Goal: Task Accomplishment & Management: Manage account settings

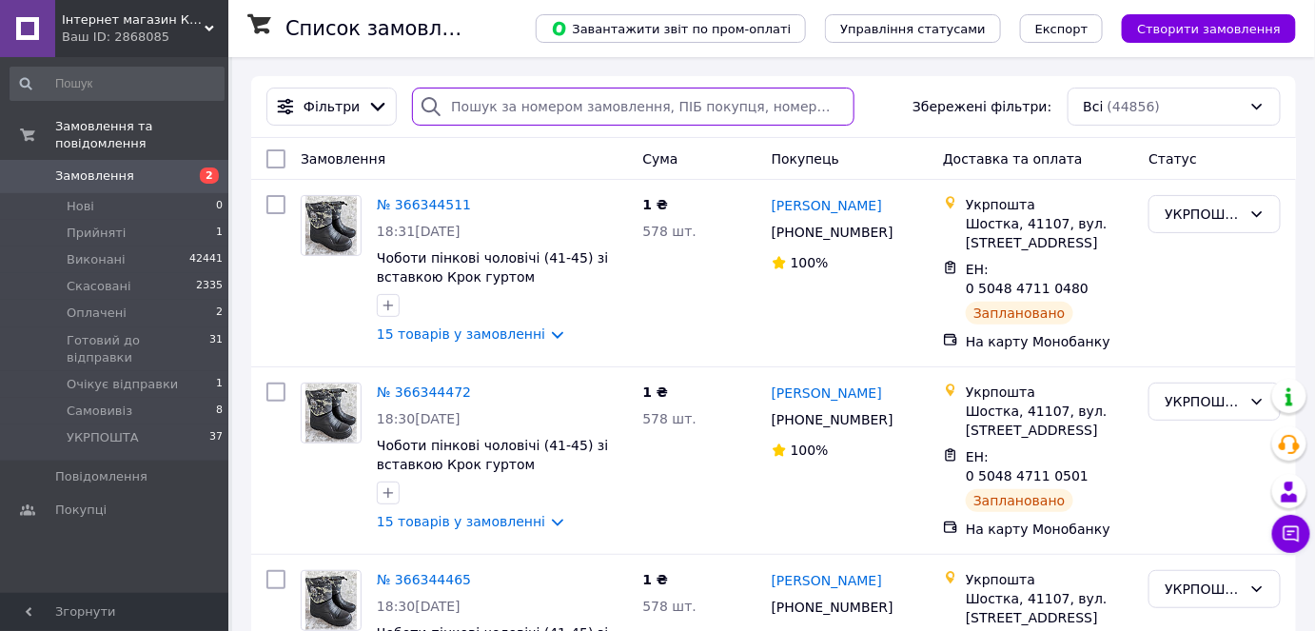
click at [579, 119] on input "search" at bounding box center [633, 107] width 443 height 38
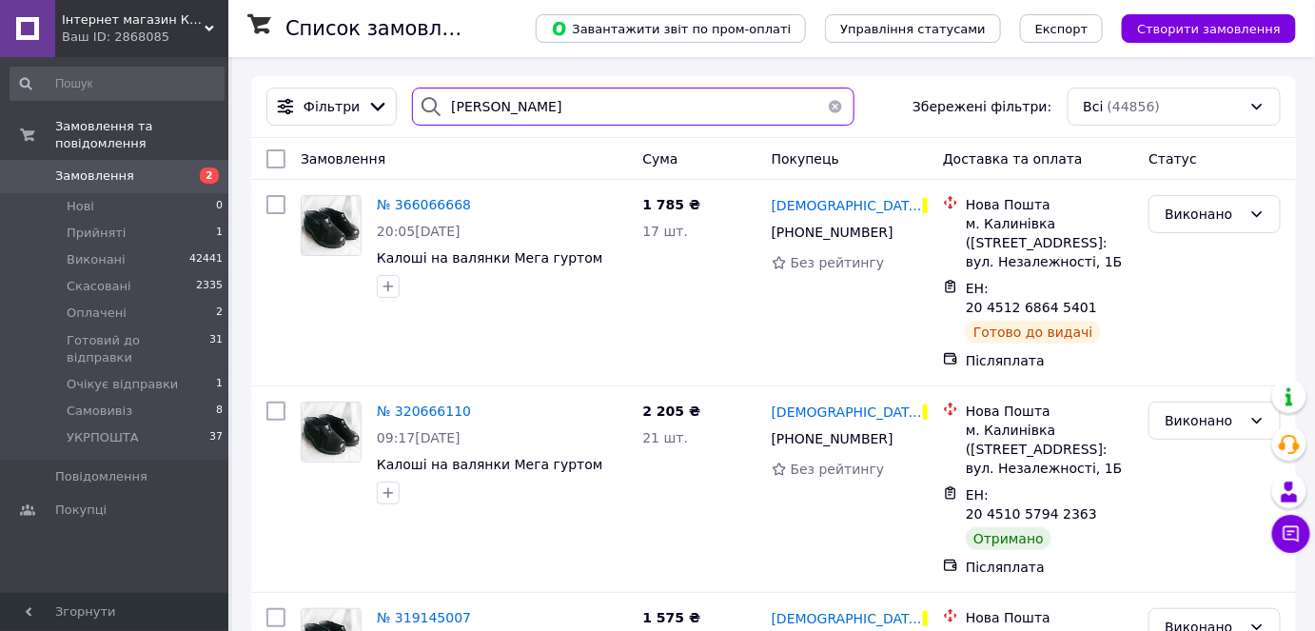
click at [633, 107] on input "харчук" at bounding box center [633, 107] width 443 height 38
type input "к"
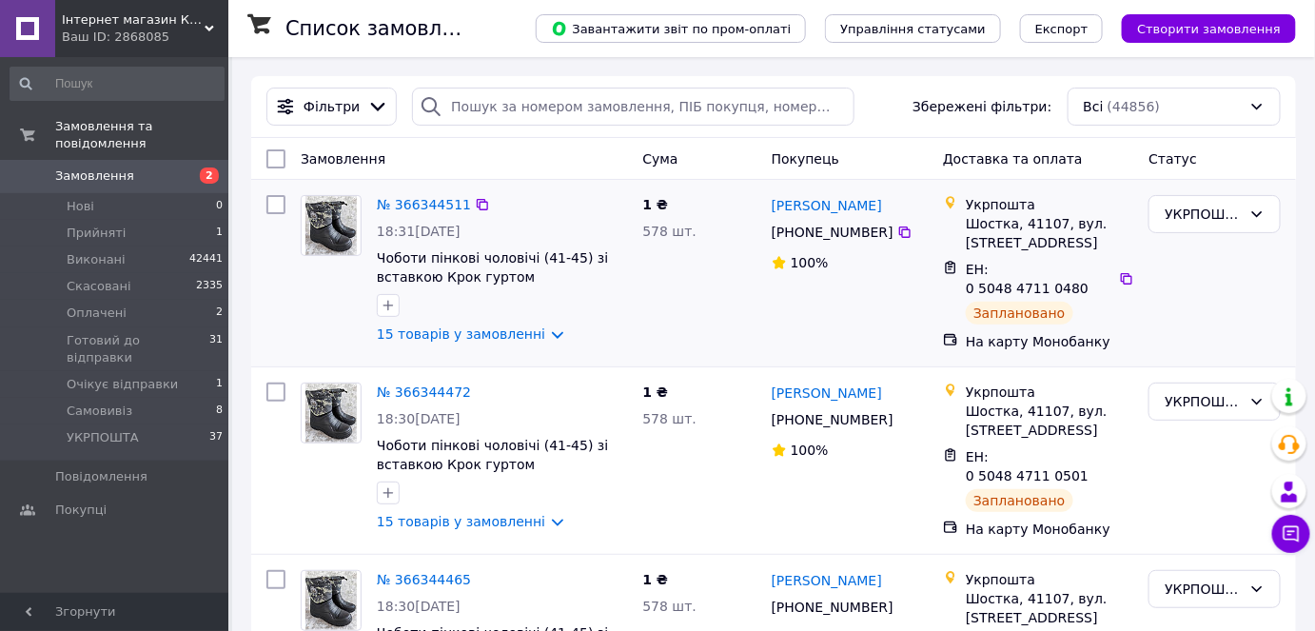
drag, startPoint x: 186, startPoint y: 411, endPoint x: 285, endPoint y: 371, distance: 107.6
click at [186, 424] on li "УКРПОШТА 37" at bounding box center [117, 442] width 234 height 36
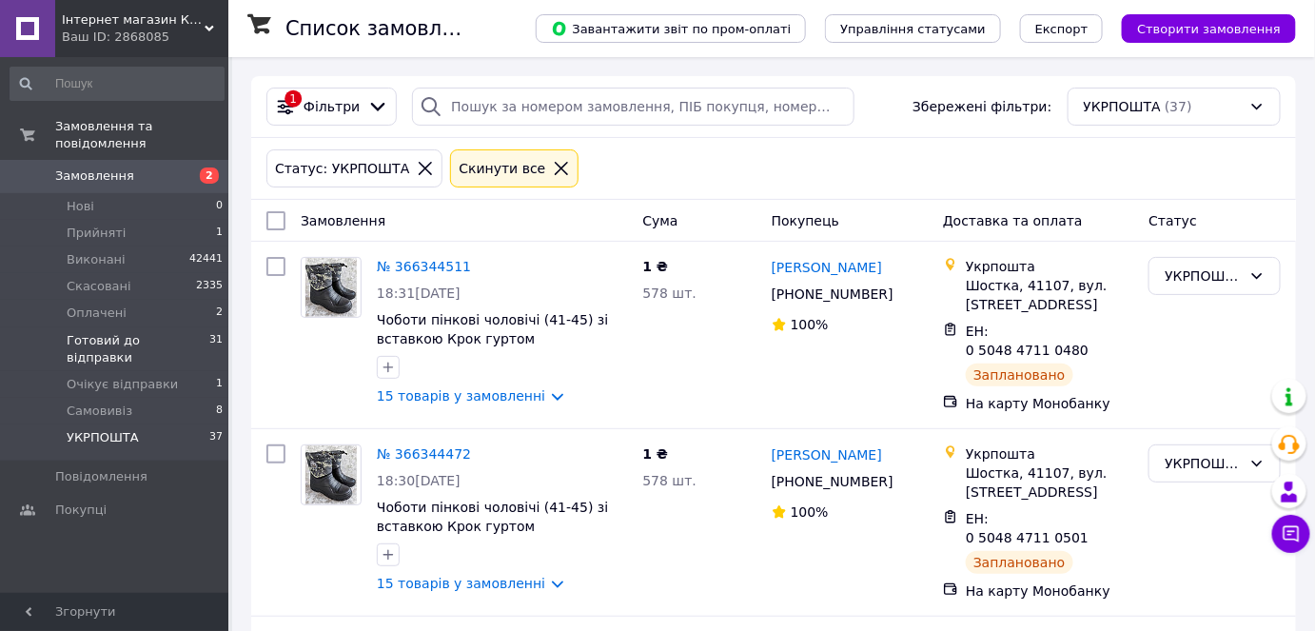
click at [155, 332] on span "Готовий до відправки" at bounding box center [138, 349] width 143 height 34
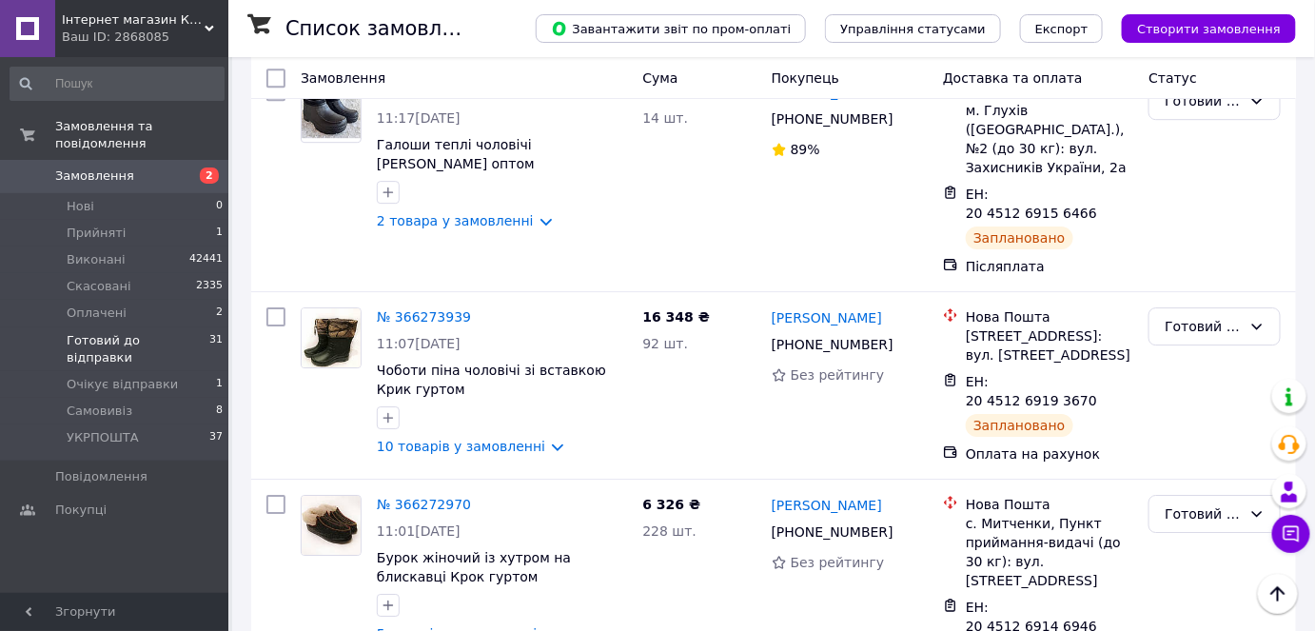
scroll to position [4261, 0]
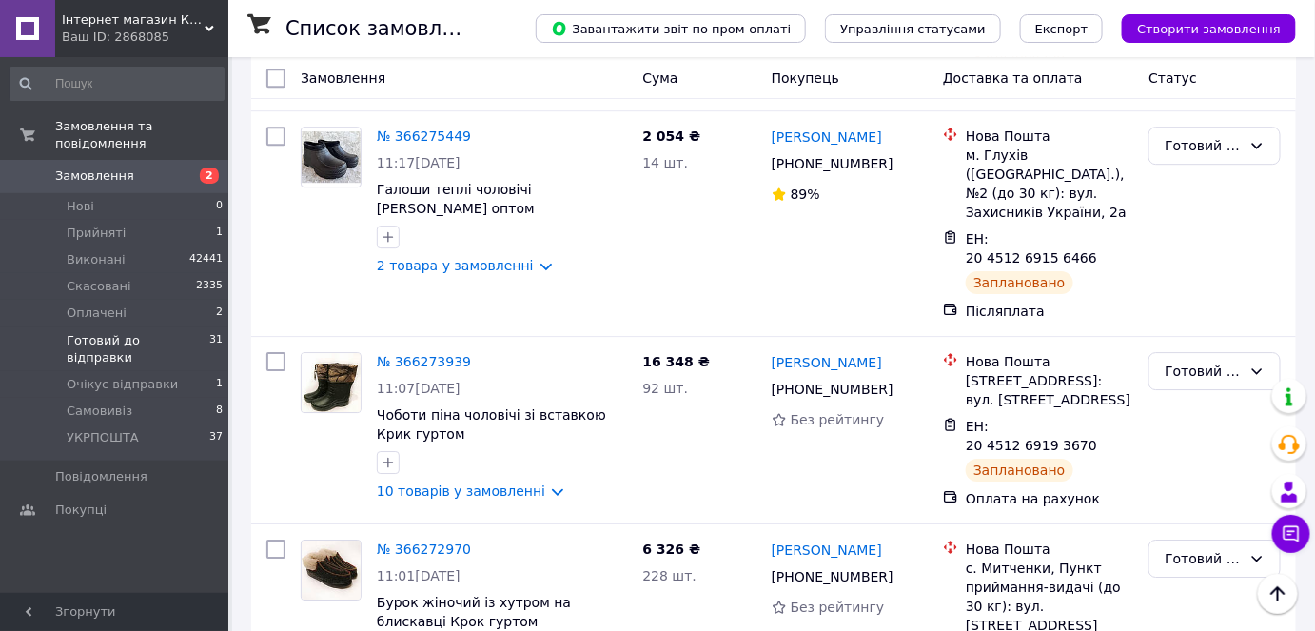
drag, startPoint x: 403, startPoint y: 236, endPoint x: 413, endPoint y: 244, distance: 12.9
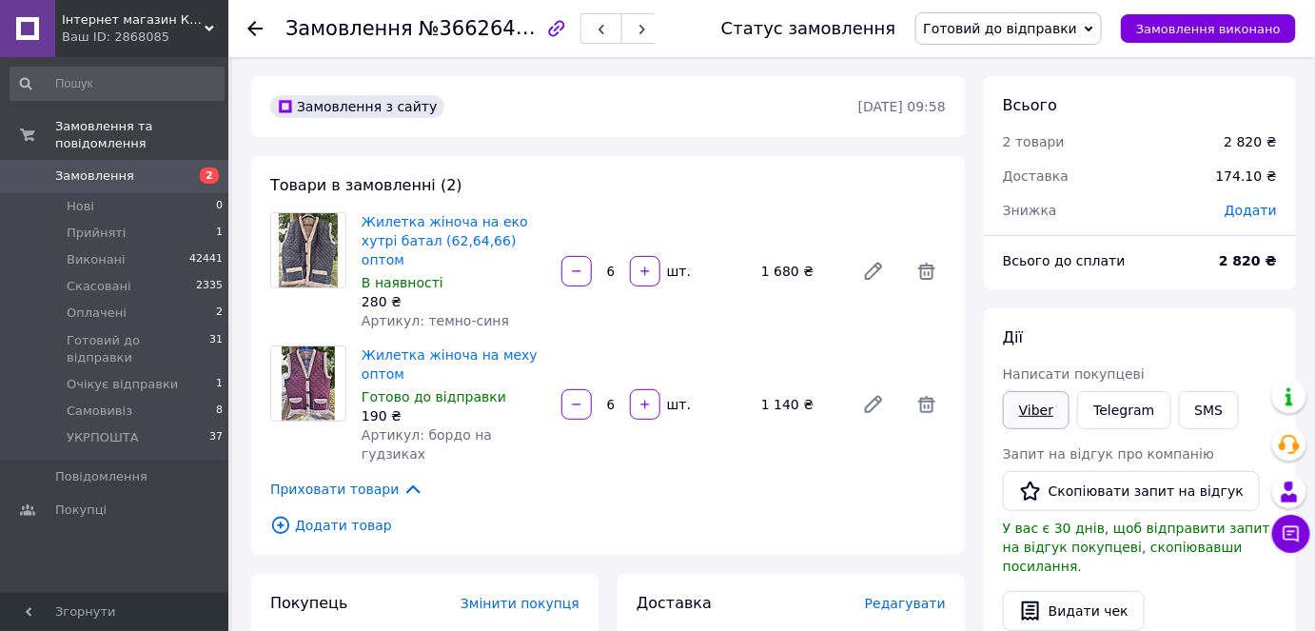
click at [1025, 399] on link "Viber" at bounding box center [1036, 410] width 67 height 38
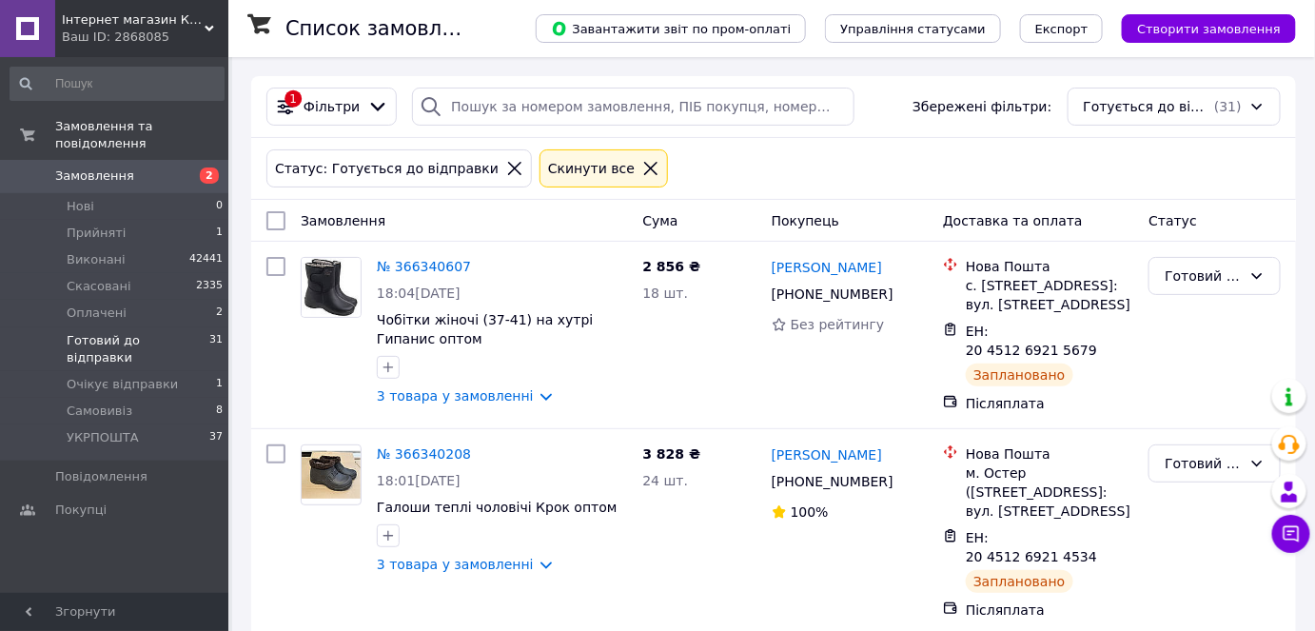
click at [142, 167] on span "Замовлення" at bounding box center [115, 175] width 121 height 17
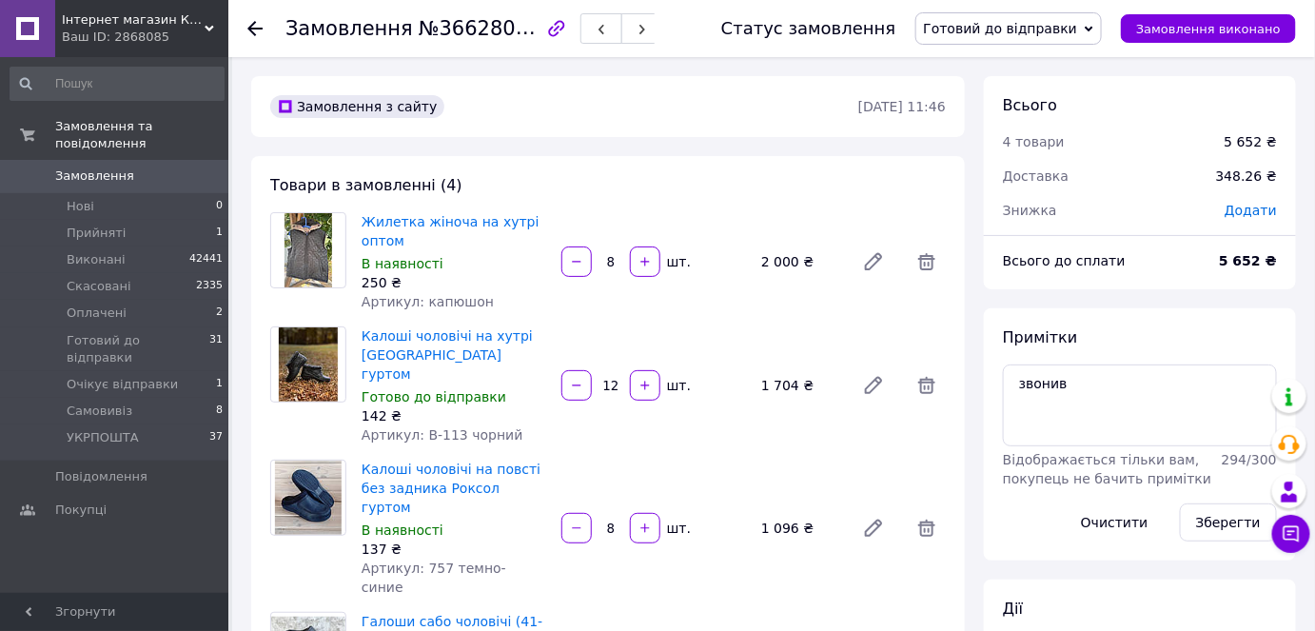
scroll to position [11, 0]
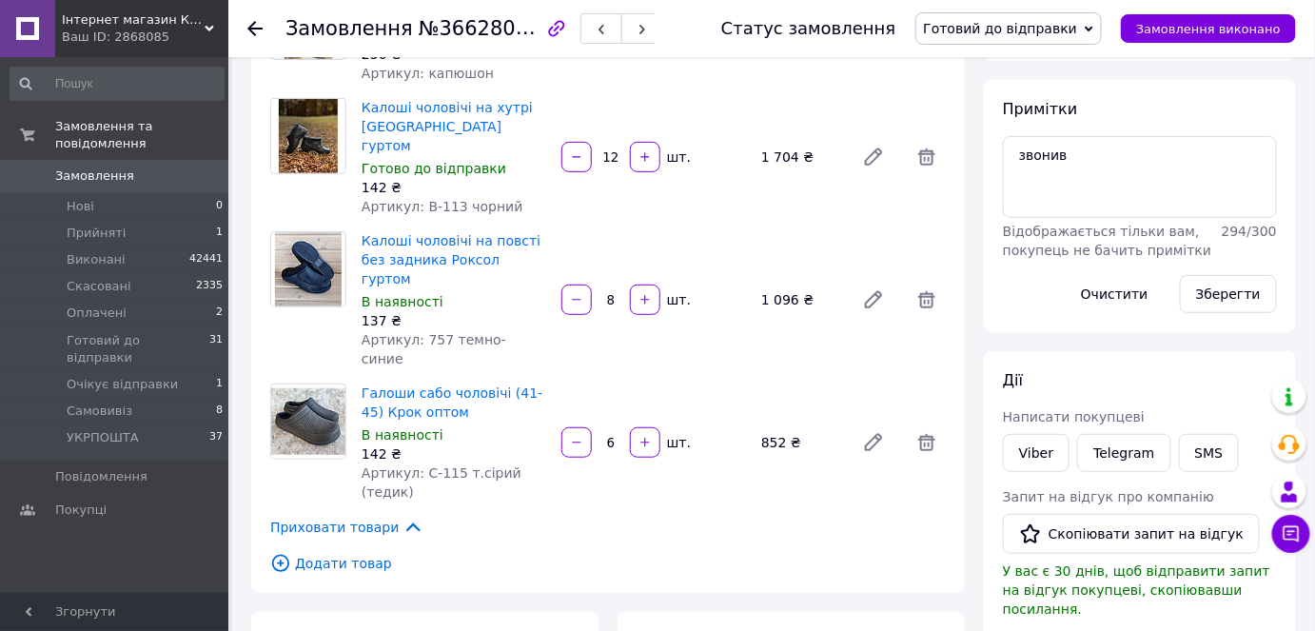
scroll to position [345, 0]
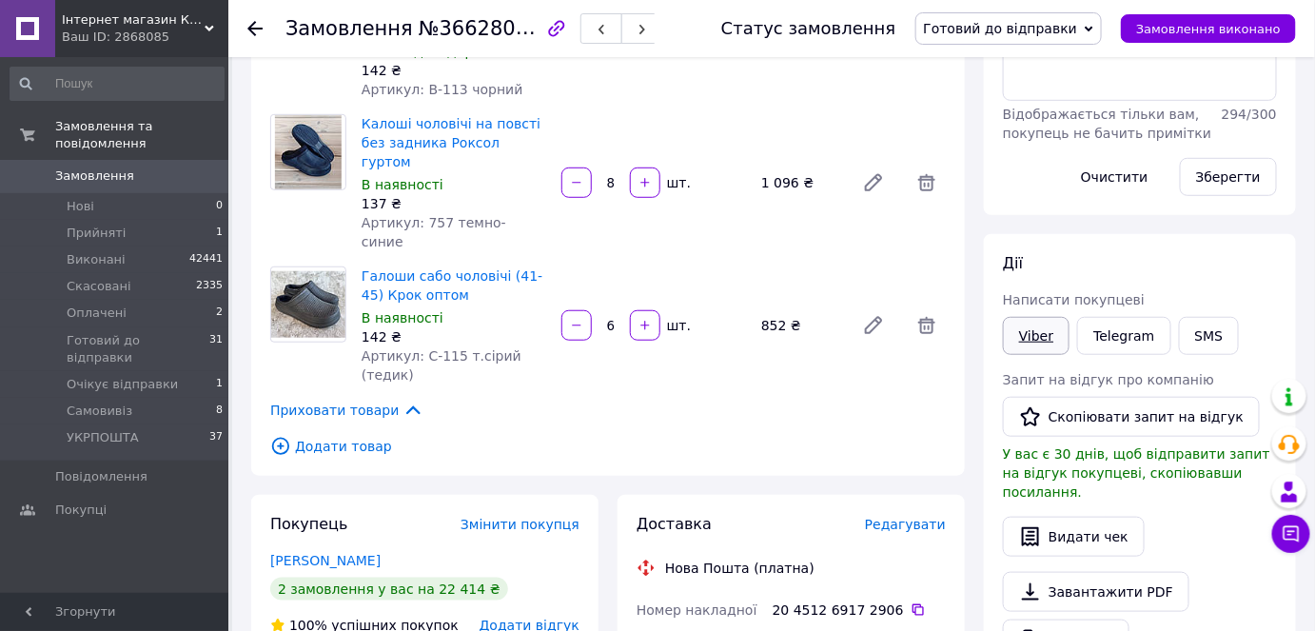
click at [1030, 333] on link "Viber" at bounding box center [1036, 336] width 67 height 38
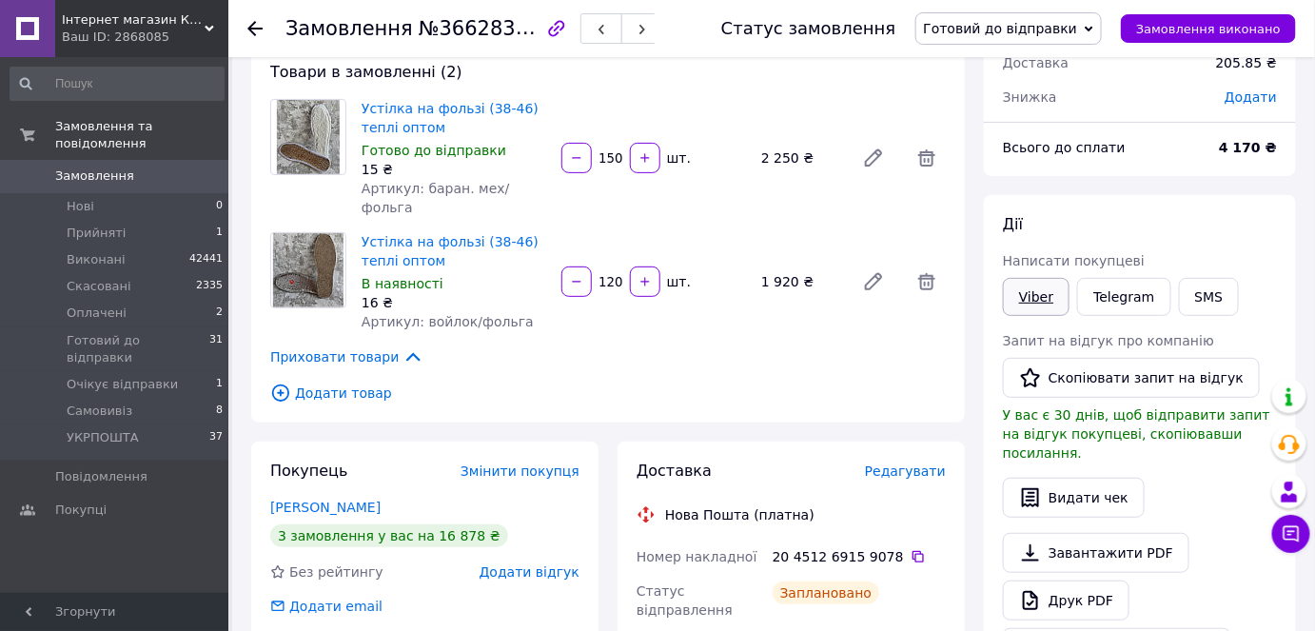
scroll to position [115, 0]
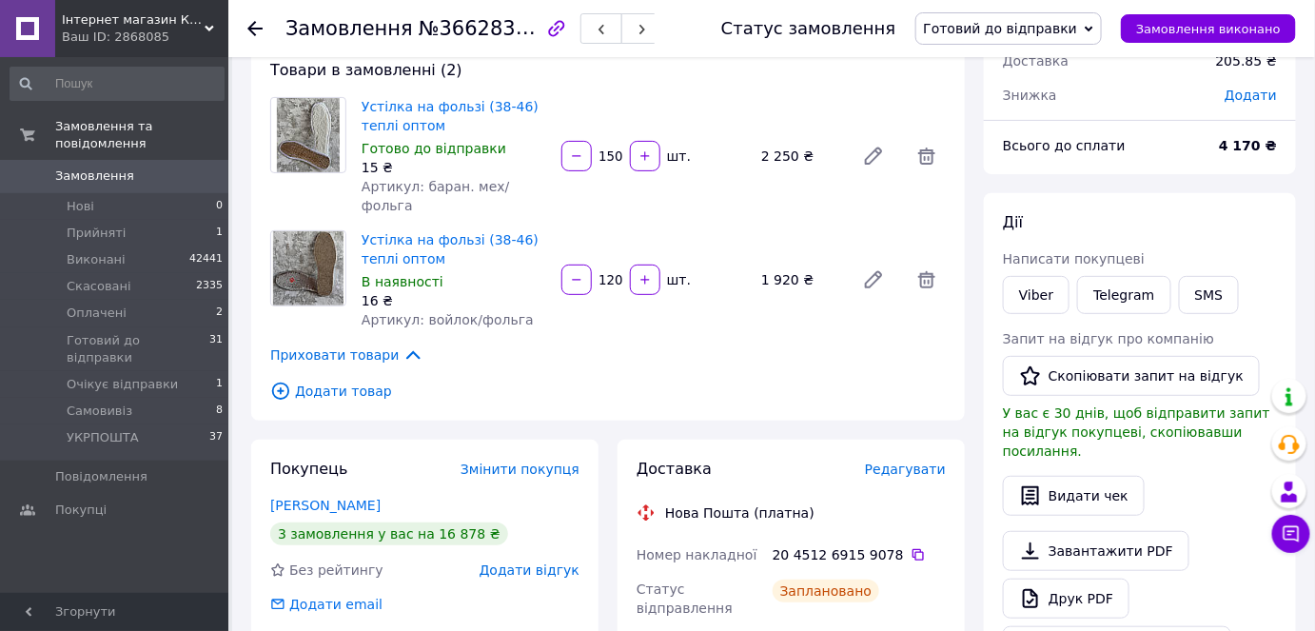
click at [1044, 312] on div "Viber" at bounding box center [1036, 295] width 74 height 46
click at [1040, 300] on link "Viber" at bounding box center [1036, 295] width 67 height 38
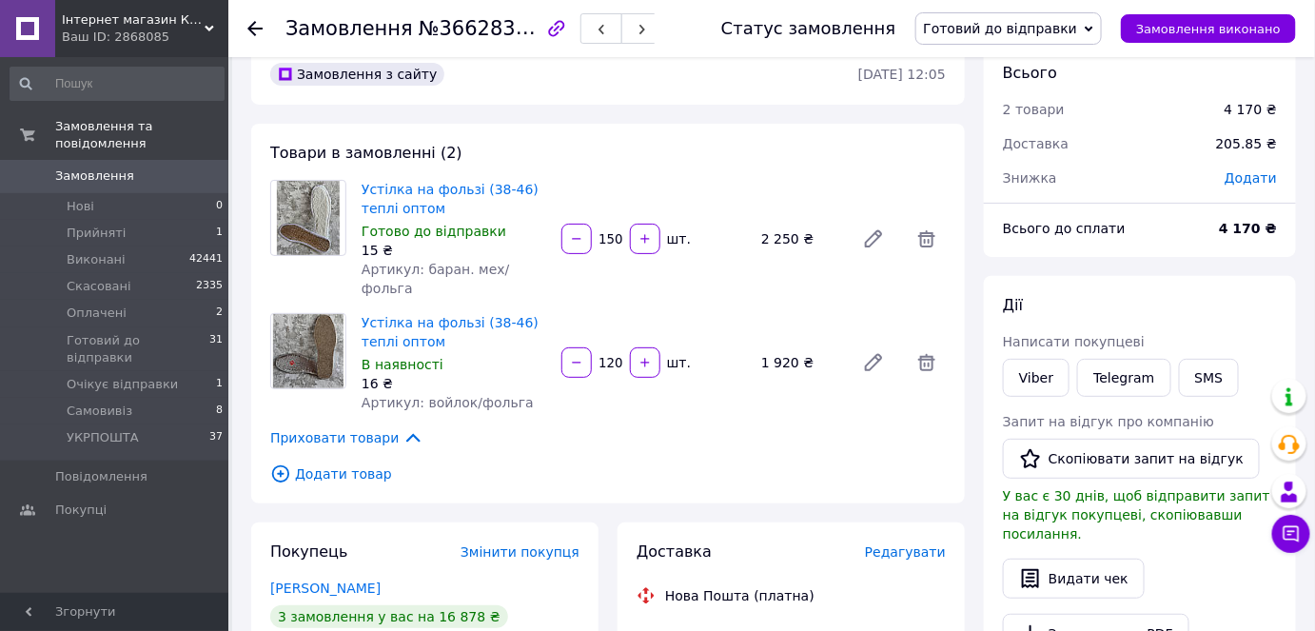
scroll to position [0, 0]
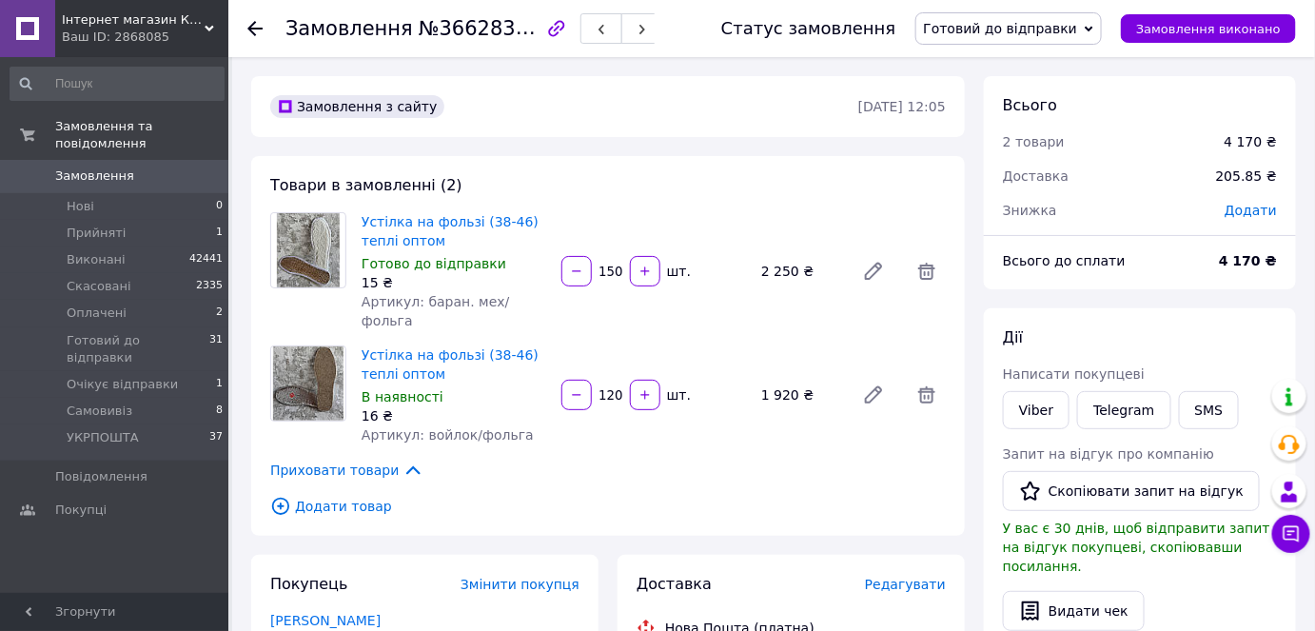
click at [1264, 210] on span "Додати" at bounding box center [1251, 210] width 52 height 15
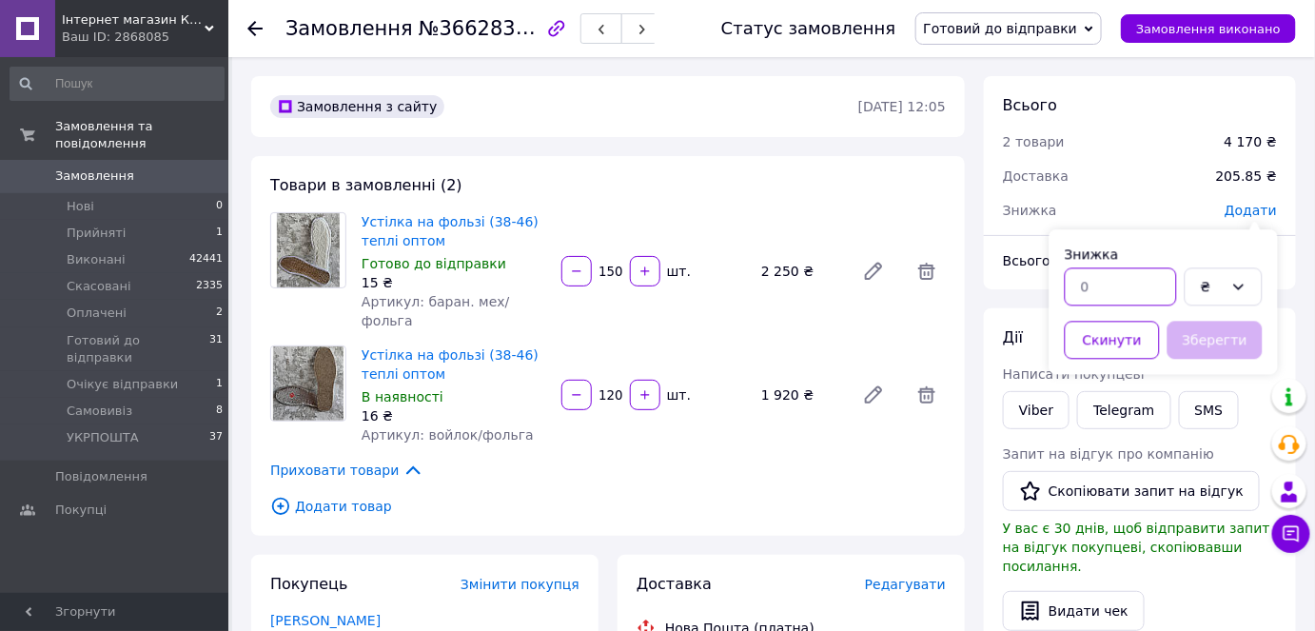
click at [1136, 284] on input "text" at bounding box center [1121, 286] width 112 height 38
type input "300"
click at [1195, 360] on div "Зберегти" at bounding box center [1215, 340] width 103 height 46
click at [1197, 336] on button "Зберегти" at bounding box center [1215, 340] width 95 height 38
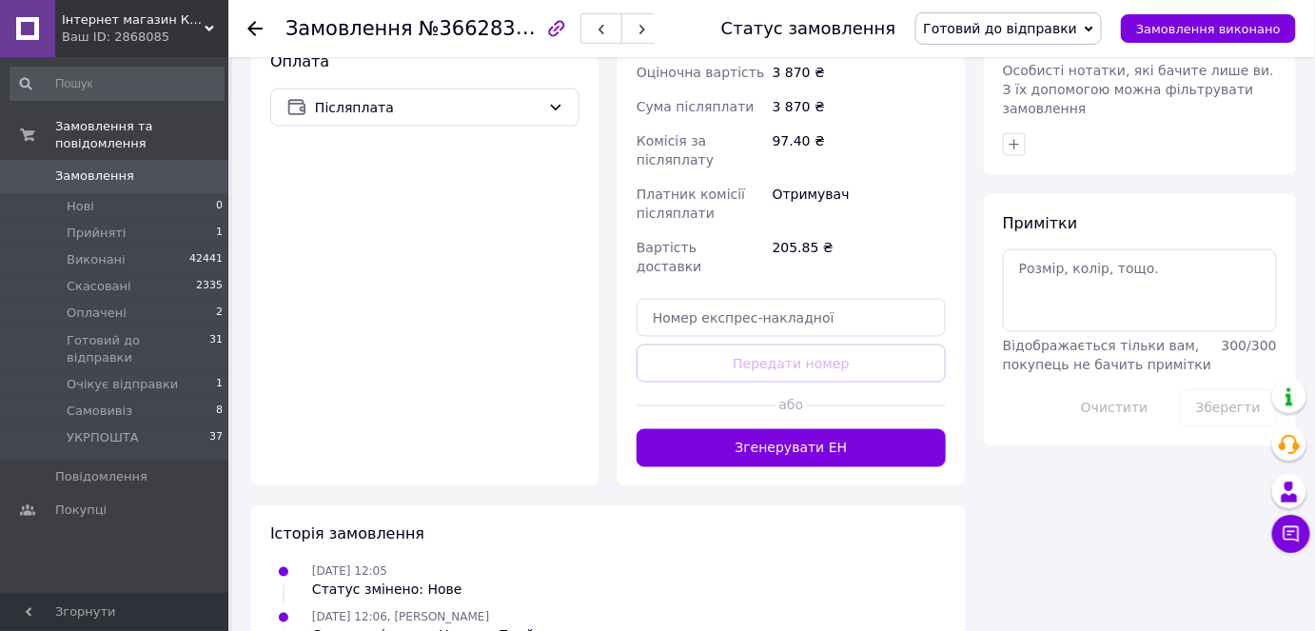
drag, startPoint x: 819, startPoint y: 405, endPoint x: 888, endPoint y: 361, distance: 81.8
click at [819, 429] on button "Згенерувати ЕН" at bounding box center [791, 448] width 309 height 38
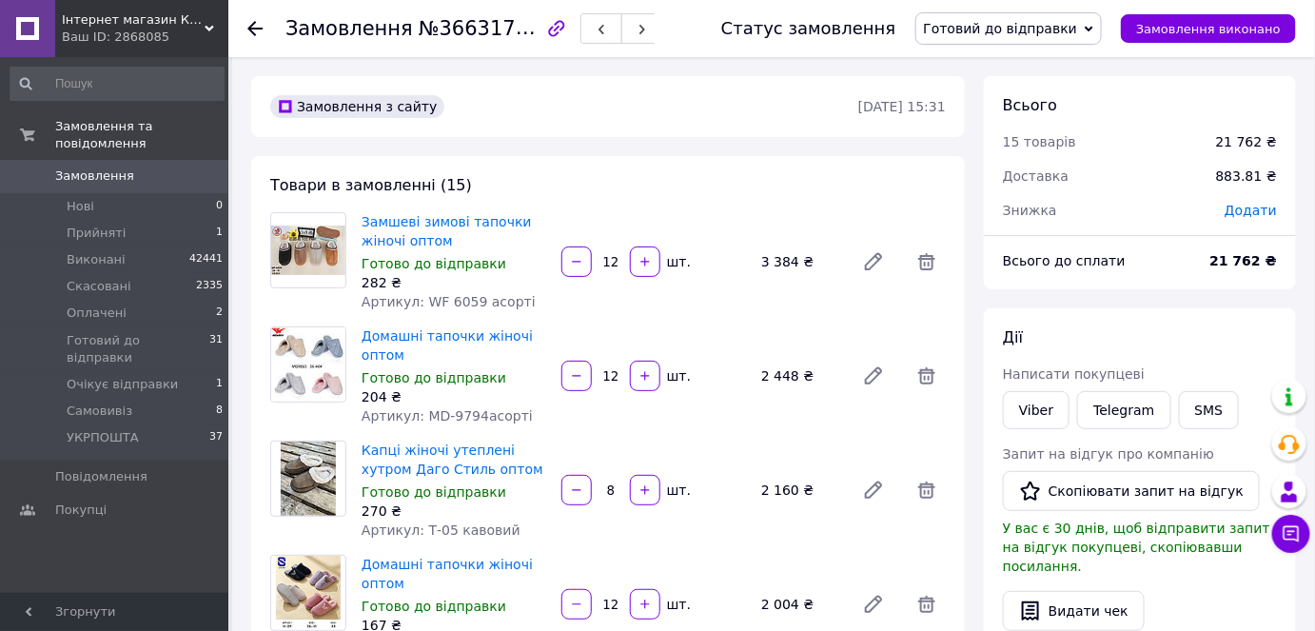
click at [1231, 198] on div "Додати" at bounding box center [1250, 210] width 75 height 42
click at [1243, 219] on div "Додати" at bounding box center [1250, 210] width 75 height 42
click at [1238, 205] on span "Додати" at bounding box center [1251, 210] width 52 height 15
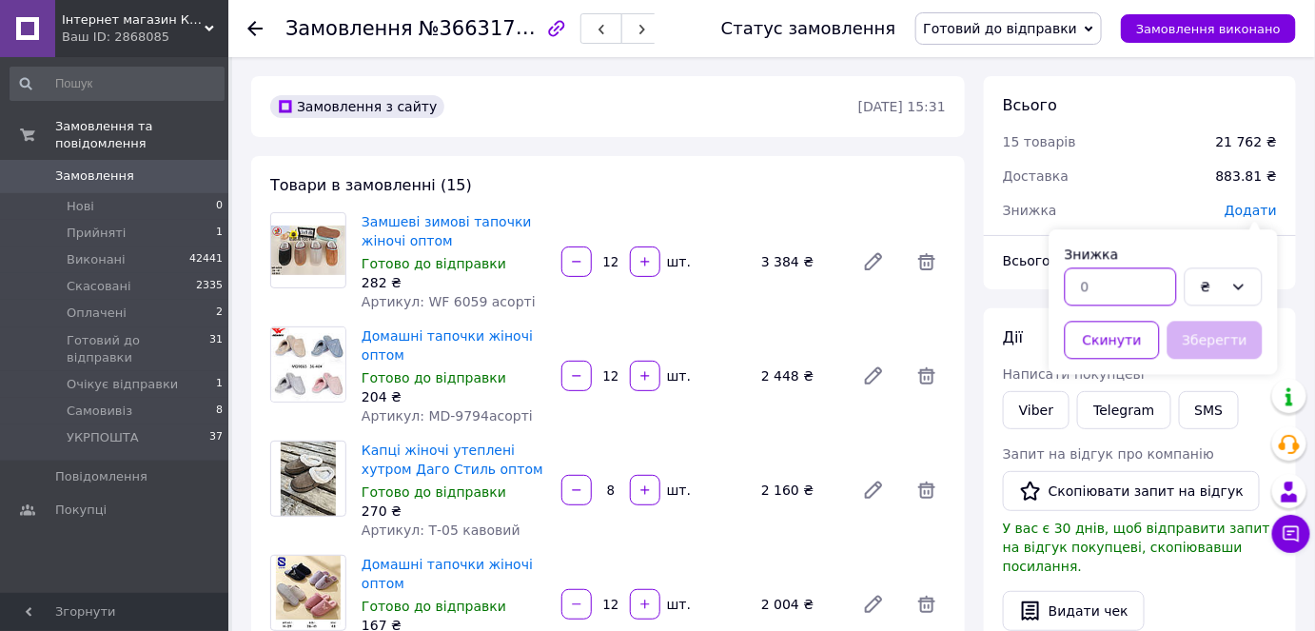
click at [1112, 297] on input "text" at bounding box center [1121, 286] width 112 height 38
type input "2"
click at [1225, 293] on div "₴" at bounding box center [1224, 286] width 78 height 38
click at [1213, 373] on li "%" at bounding box center [1224, 362] width 76 height 34
click at [1225, 344] on button "Зберегти" at bounding box center [1215, 340] width 95 height 38
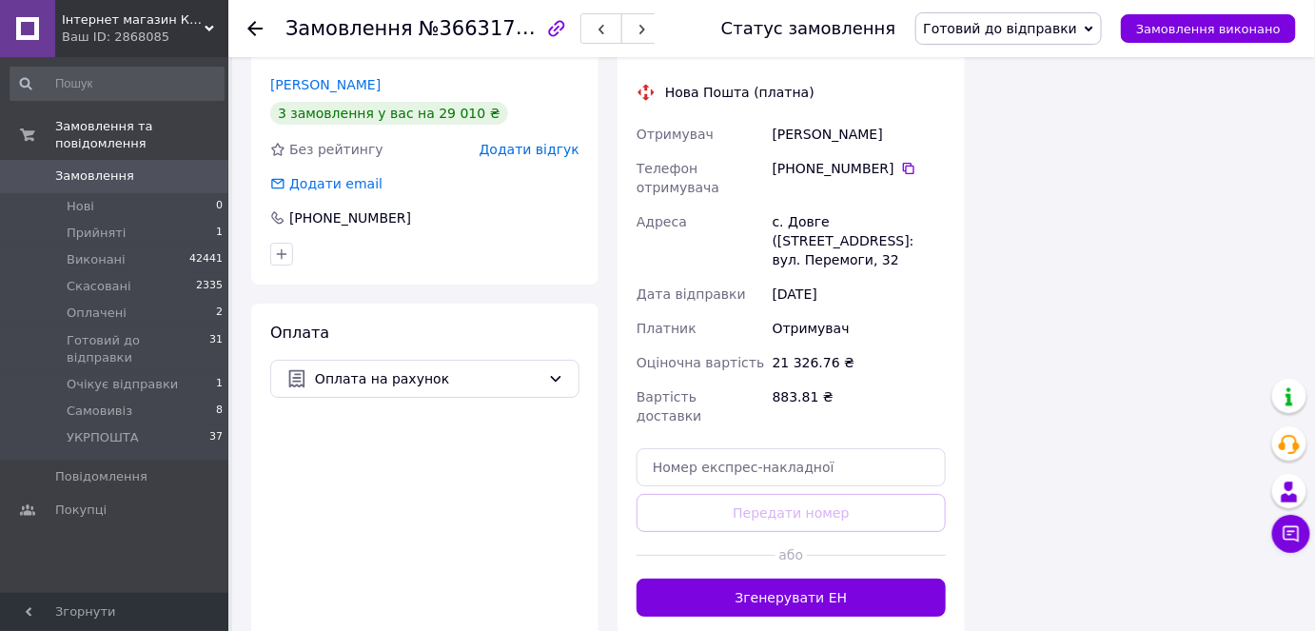
click at [837, 579] on button "Згенерувати ЕН" at bounding box center [791, 598] width 309 height 38
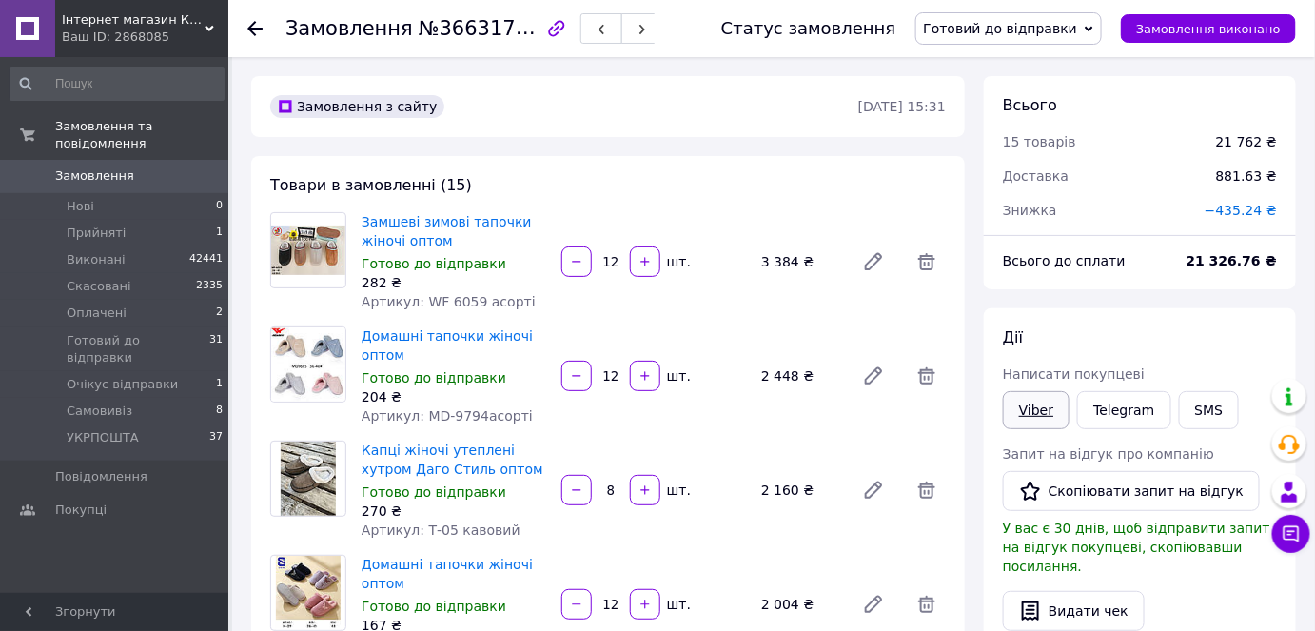
click at [1043, 406] on link "Viber" at bounding box center [1036, 410] width 67 height 38
click at [1024, 401] on link "Viber" at bounding box center [1036, 410] width 67 height 38
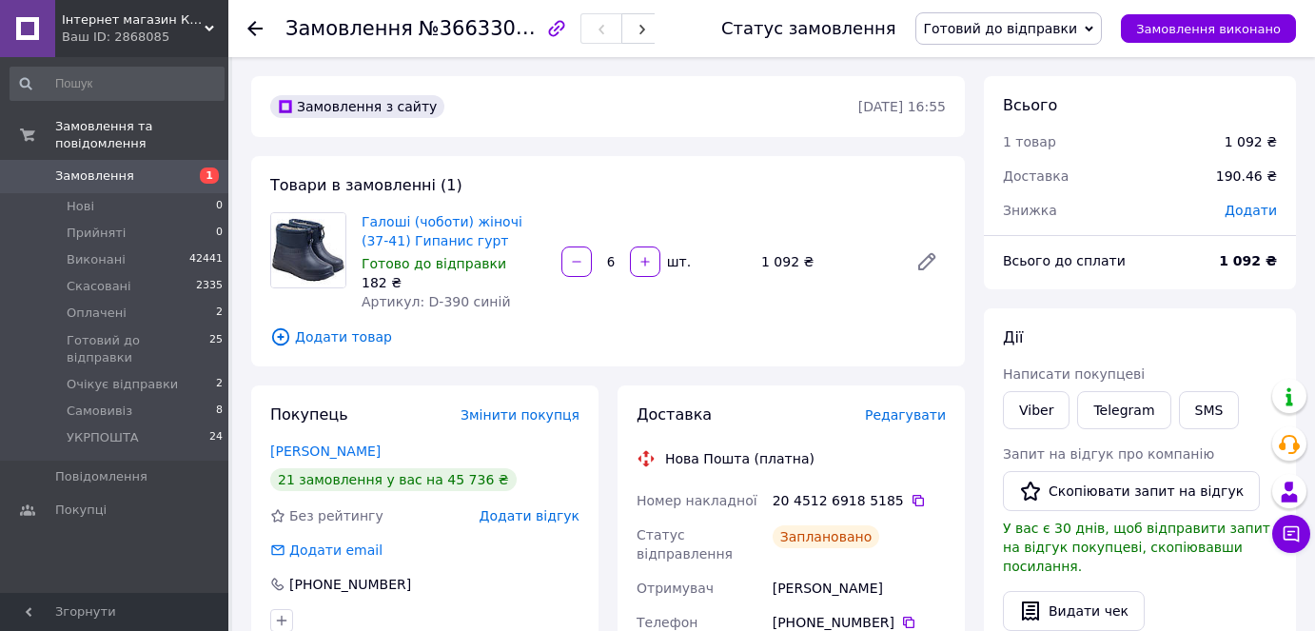
click at [180, 167] on span "1" at bounding box center [202, 175] width 52 height 17
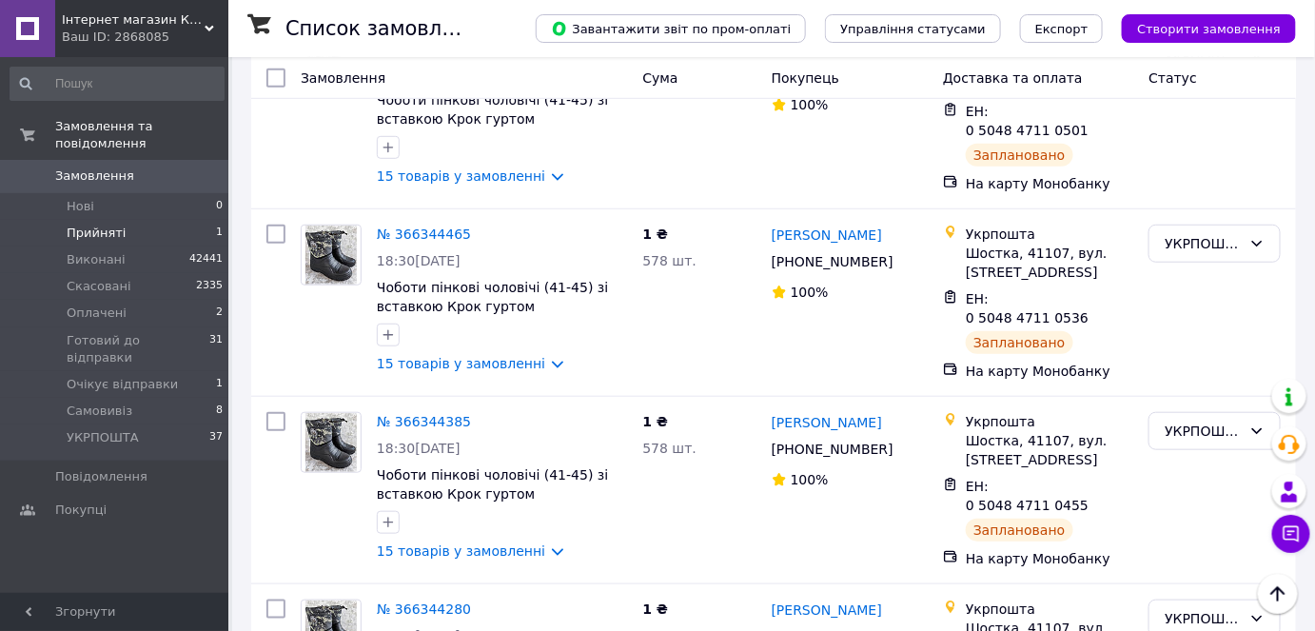
drag, startPoint x: 131, startPoint y: 199, endPoint x: 140, endPoint y: 218, distance: 20.9
click at [131, 199] on li "Нові 0" at bounding box center [117, 206] width 234 height 27
click at [140, 220] on li "Прийняті 1" at bounding box center [117, 233] width 234 height 27
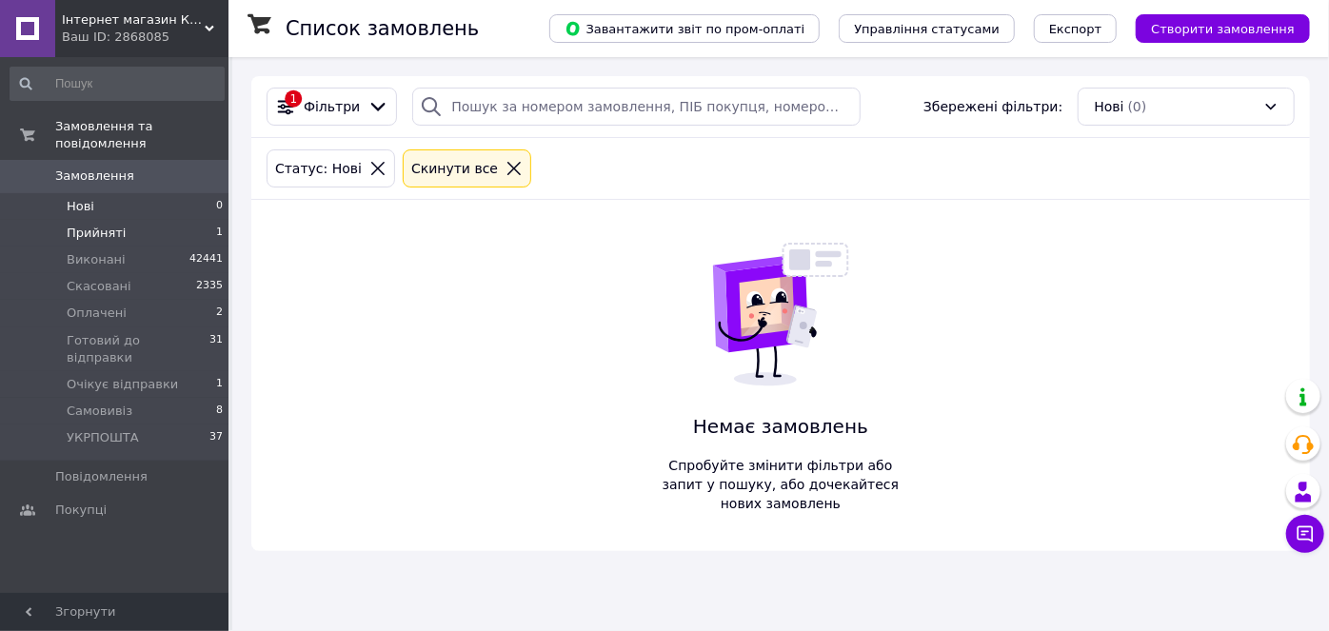
click at [141, 220] on li "Прийняті 1" at bounding box center [117, 233] width 234 height 27
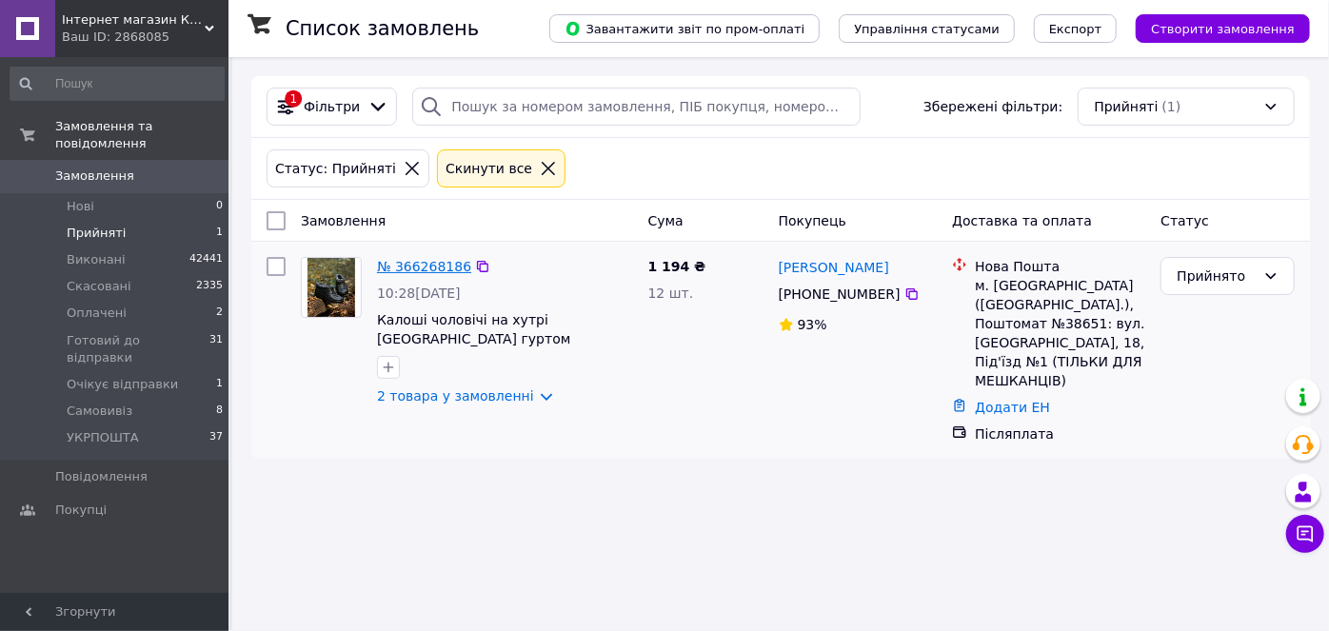
click at [431, 267] on link "№ 366268186" at bounding box center [424, 266] width 94 height 15
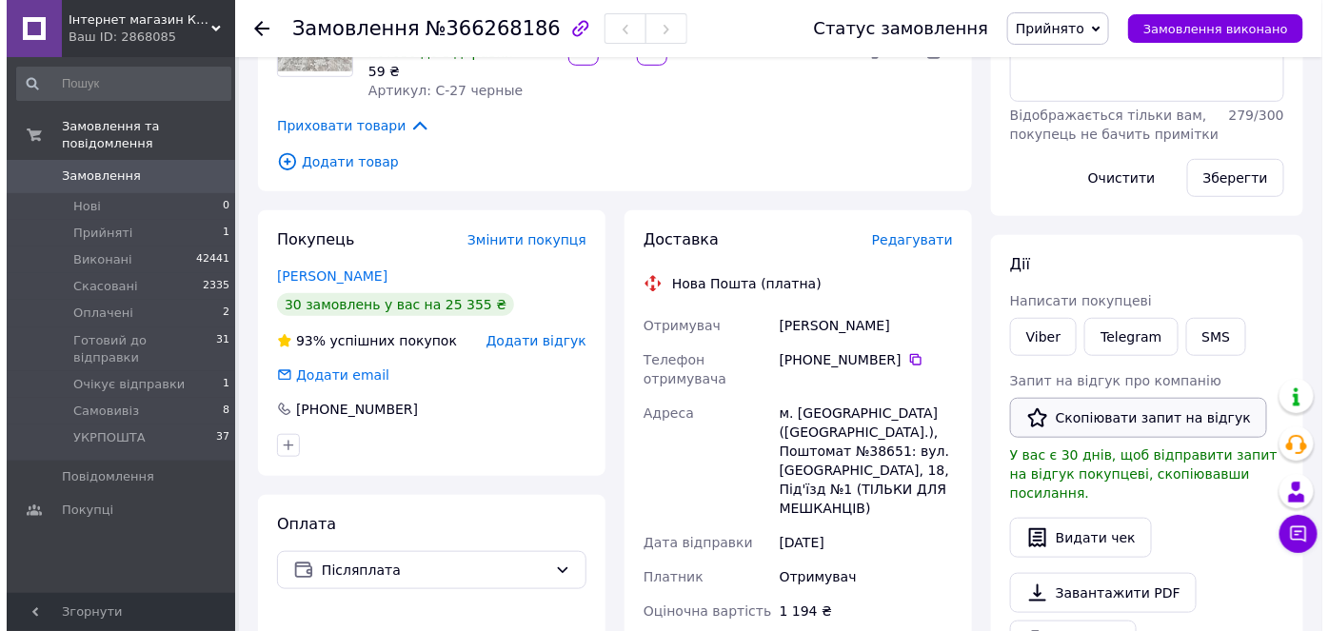
scroll to position [345, 0]
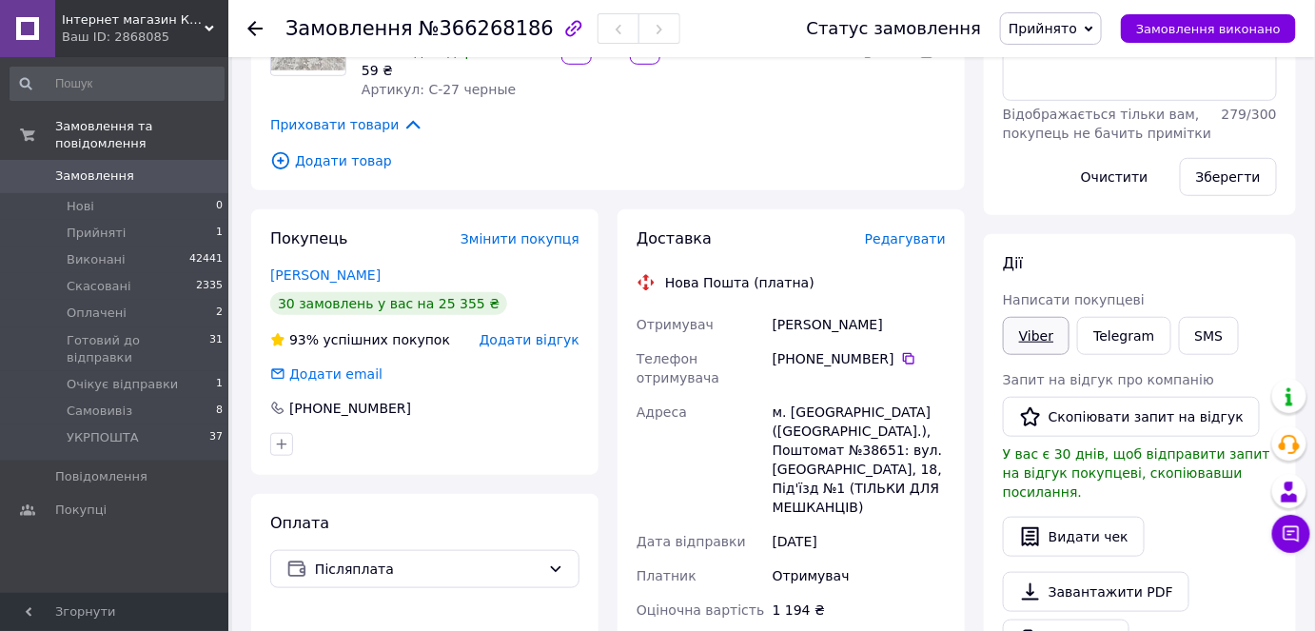
click at [1035, 328] on link "Viber" at bounding box center [1036, 336] width 67 height 38
click at [918, 229] on div "Редагувати" at bounding box center [905, 238] width 81 height 19
click at [934, 228] on div "Доставка Редагувати" at bounding box center [791, 239] width 309 height 22
click at [918, 231] on span "Редагувати" at bounding box center [905, 238] width 81 height 15
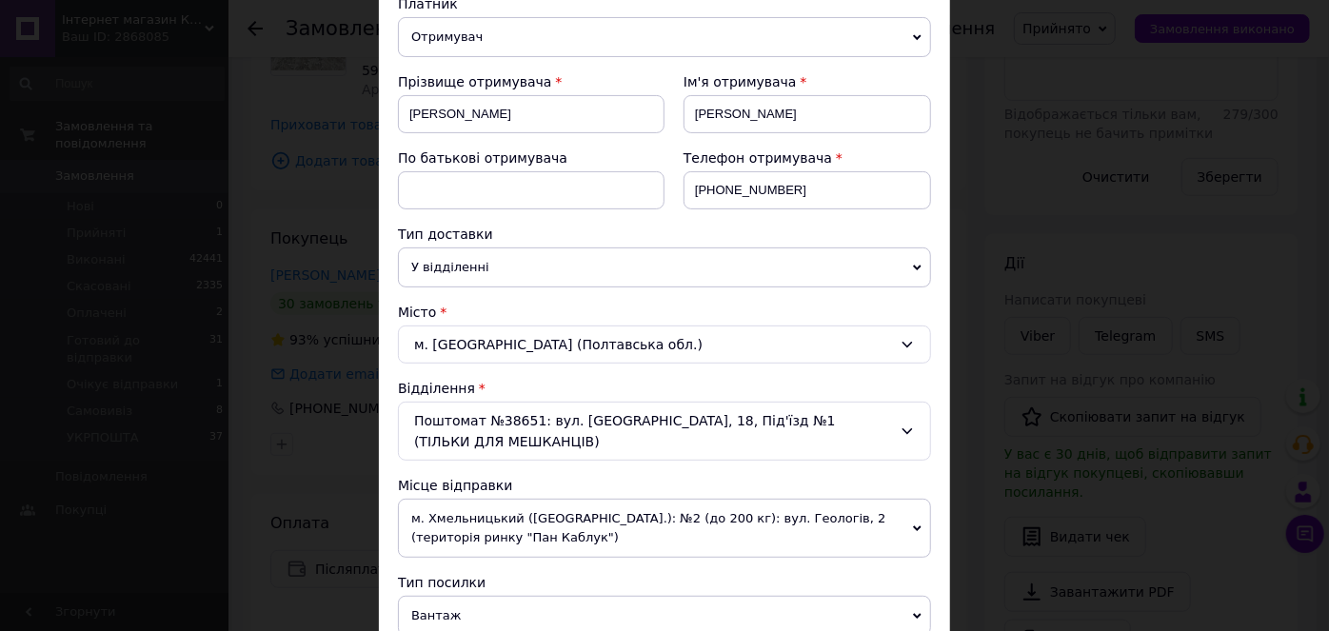
scroll to position [462, 0]
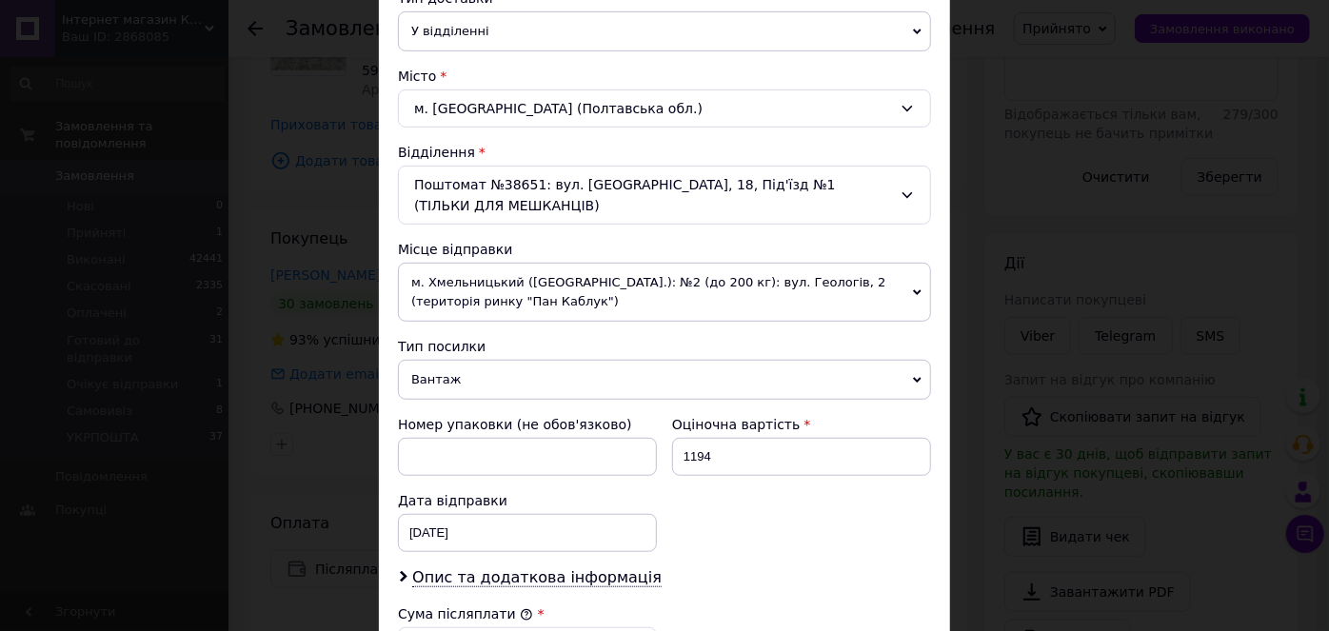
click at [571, 191] on div "Поштомат №38651: вул. [GEOGRAPHIC_DATA], 18, Під'їзд №1 (ТІЛЬКИ ДЛЯ МЕШКАНЦІВ)" at bounding box center [664, 195] width 533 height 59
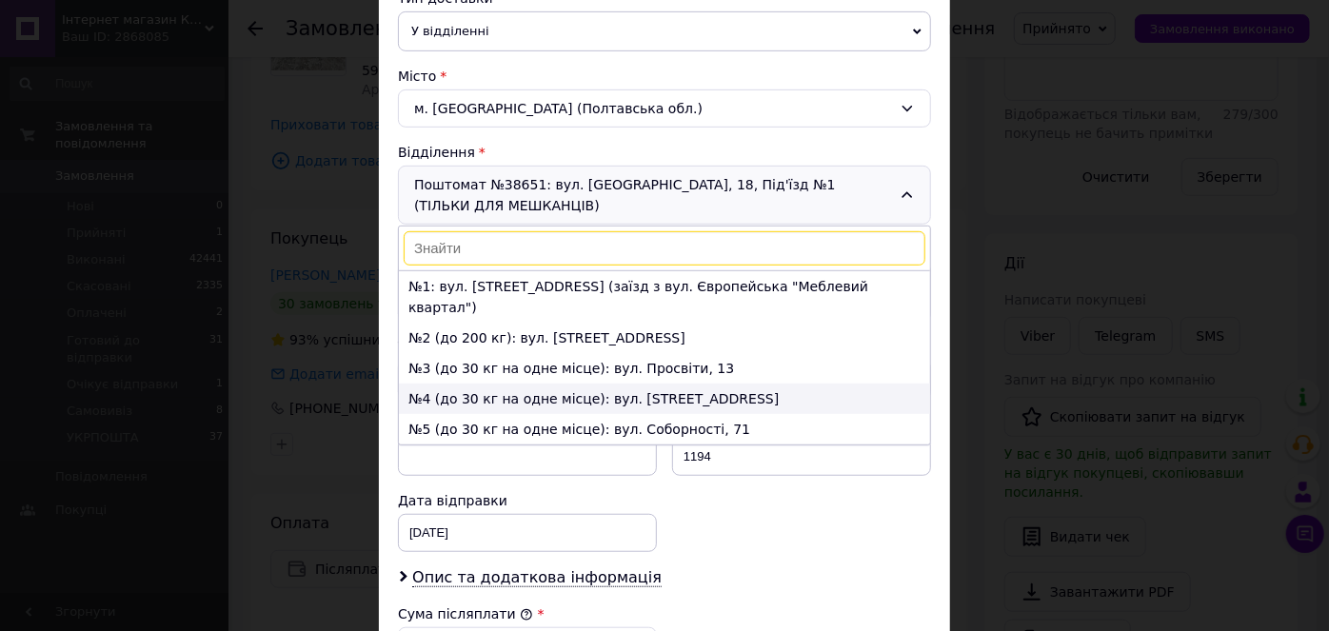
click at [616, 384] on li "№4 (до 30 кг на одне місце): вул. [STREET_ADDRESS]" at bounding box center [664, 399] width 531 height 30
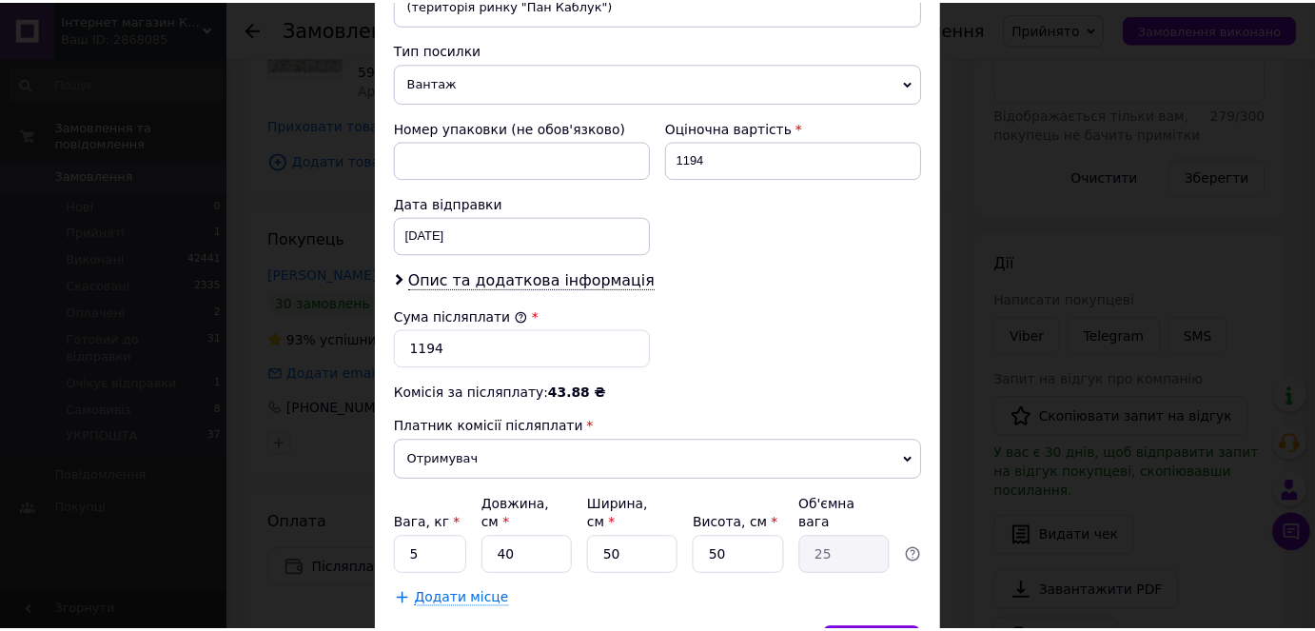
scroll to position [807, 0]
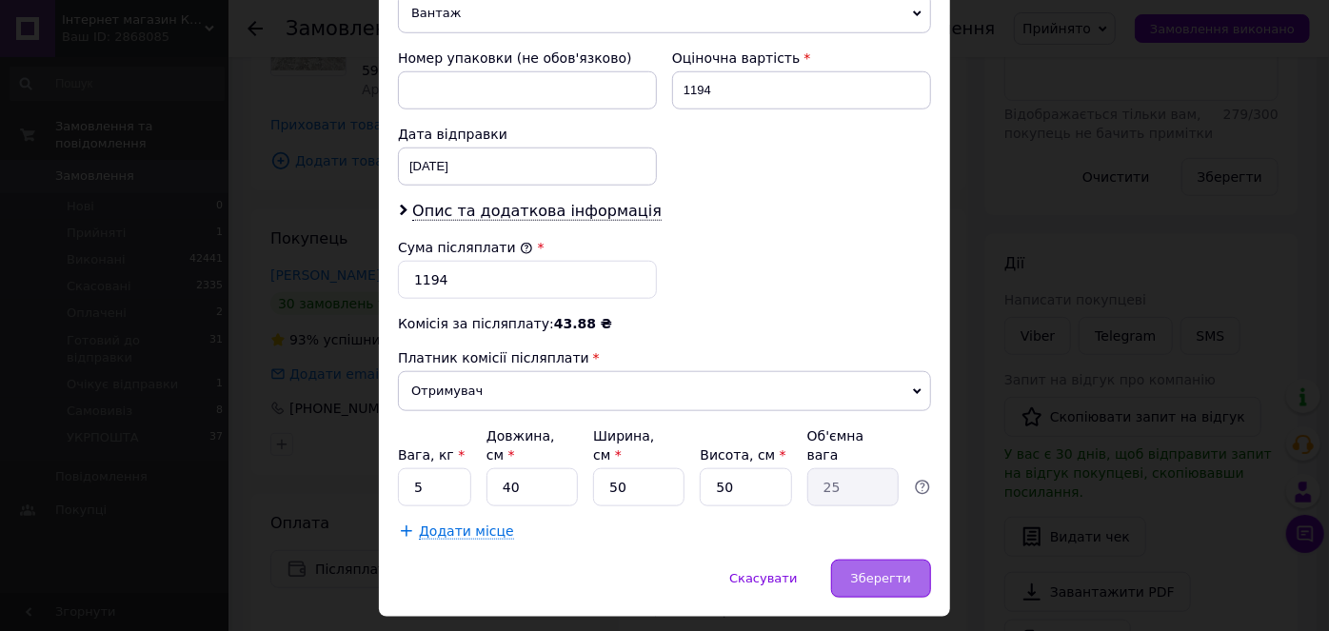
click at [880, 561] on div "Зберегти" at bounding box center [881, 579] width 100 height 38
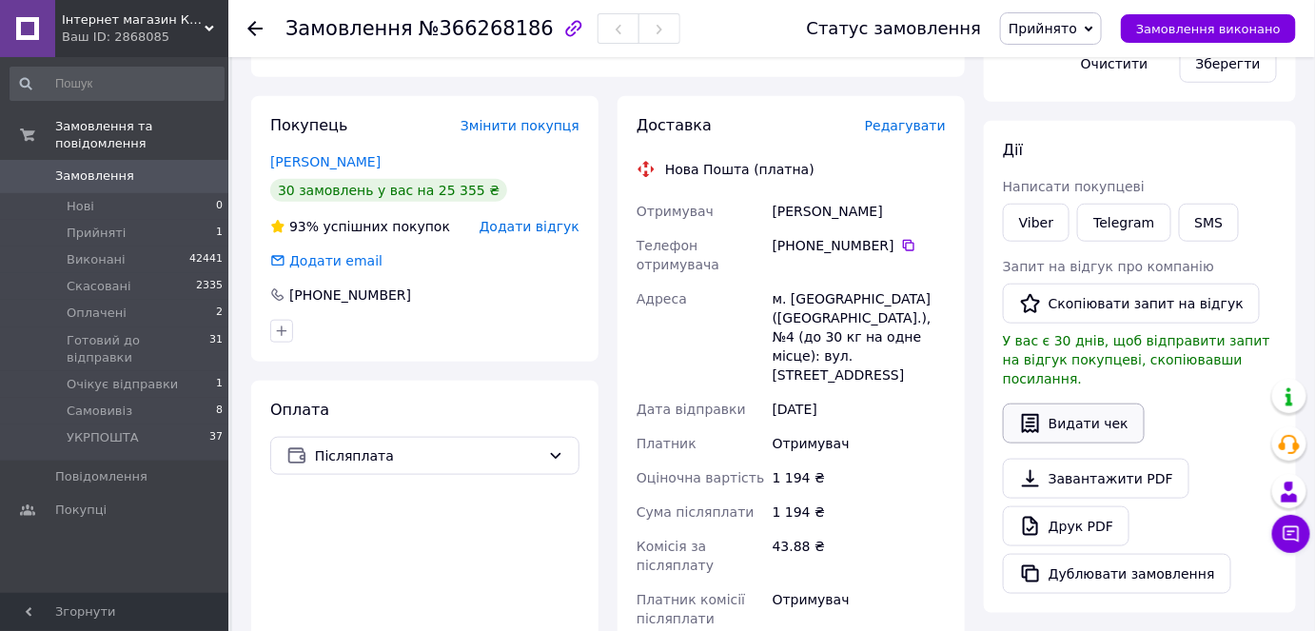
scroll to position [462, 0]
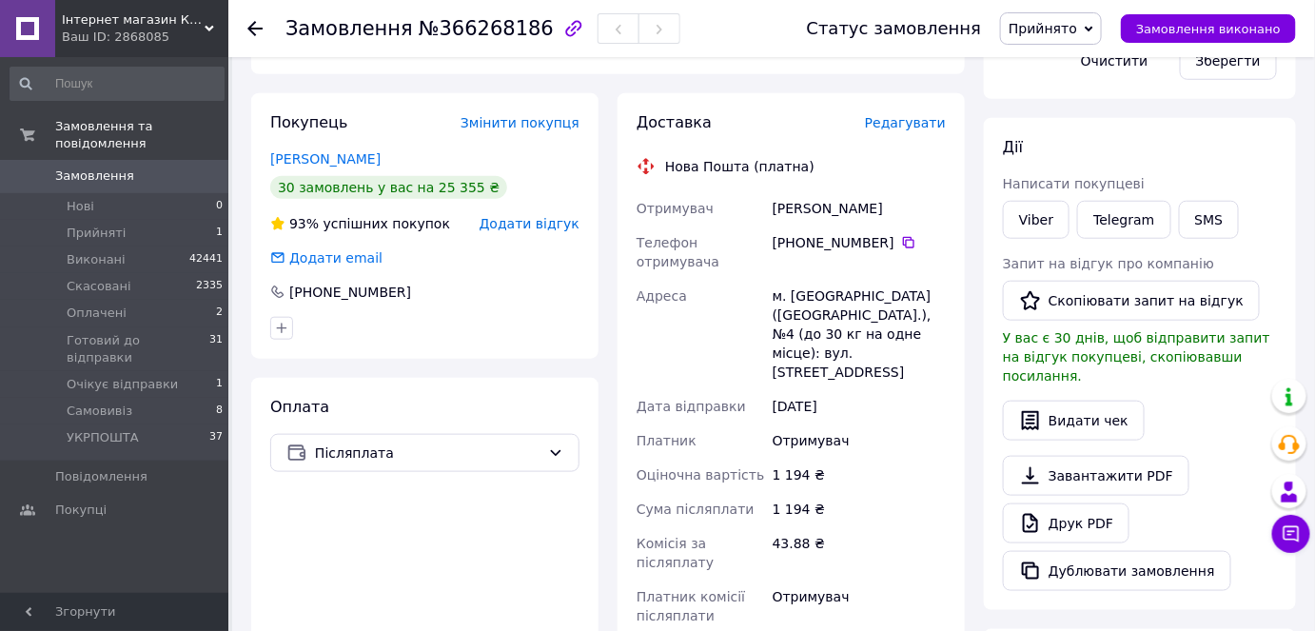
click at [178, 167] on link "Замовлення 0" at bounding box center [117, 176] width 234 height 32
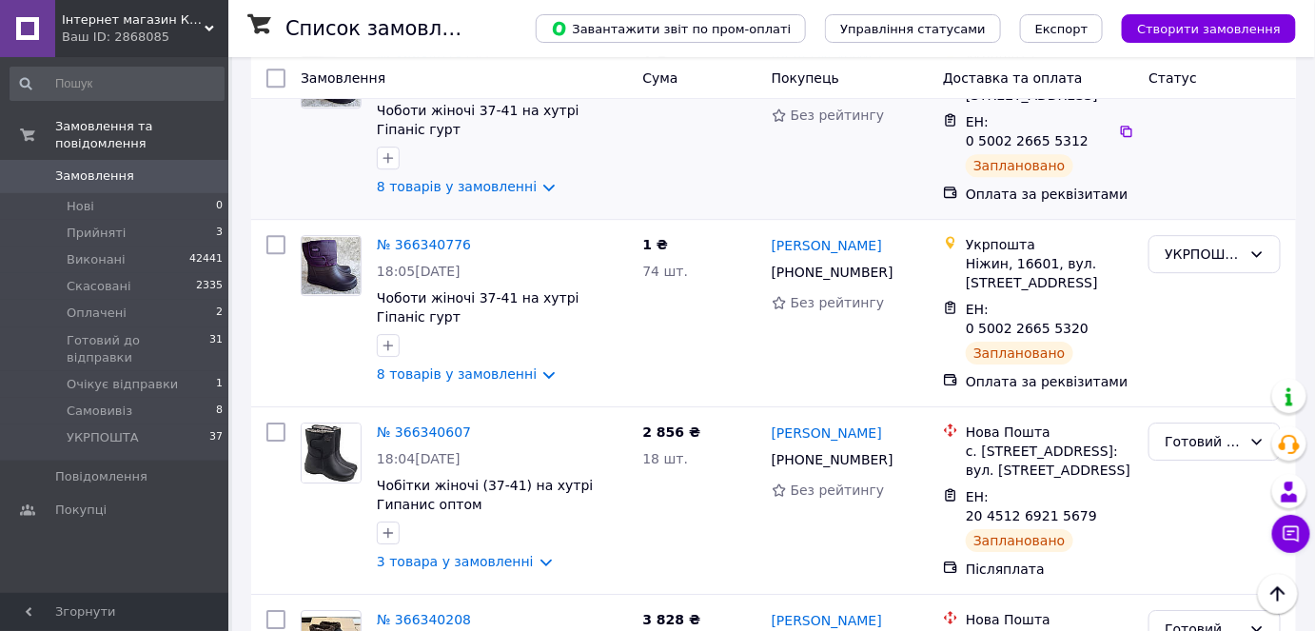
scroll to position [1960, 0]
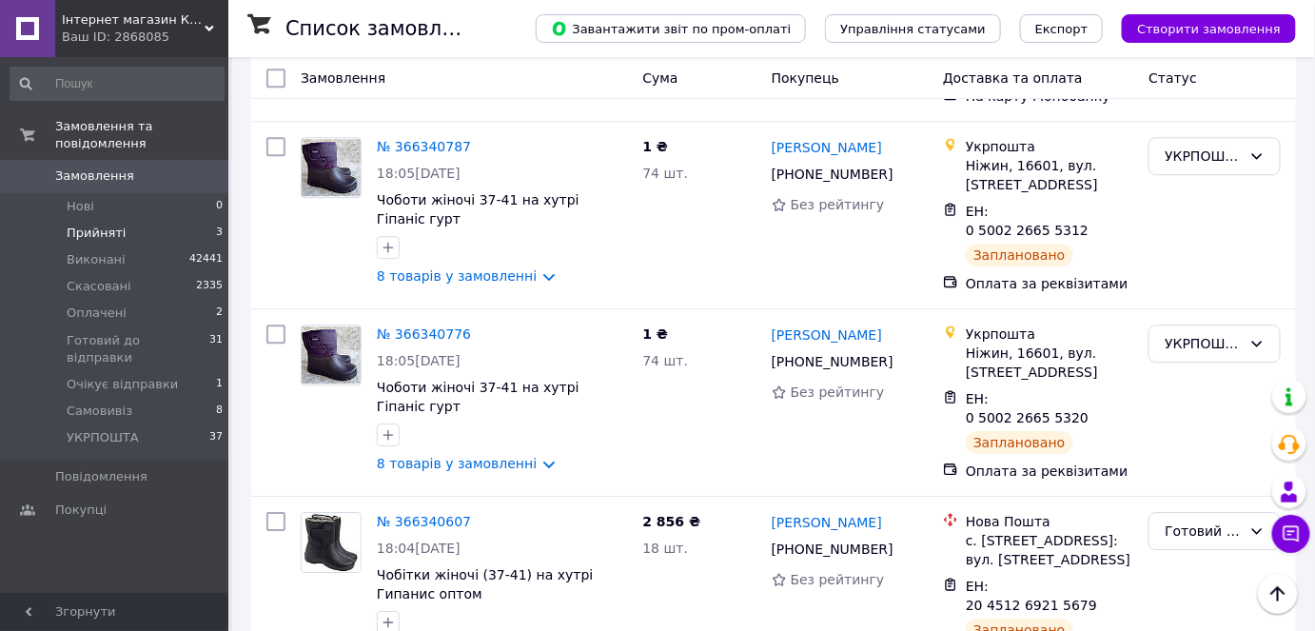
click at [148, 220] on li "Прийняті 3" at bounding box center [117, 233] width 234 height 27
